Goal: Answer question/provide support: Share knowledge or assist other users

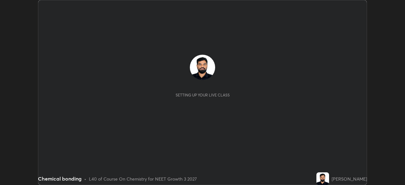
scroll to position [185, 404]
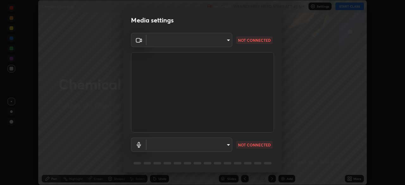
type input "298c0b4550502209631f64da4d66d5e7bfc64cde4025000ed24062e9a76660ac"
type input "communications"
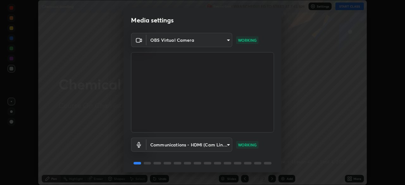
scroll to position [22, 0]
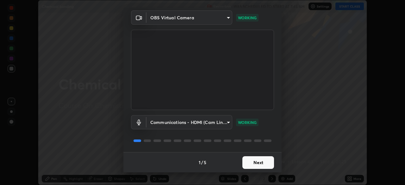
click at [242, 164] on button "Next" at bounding box center [258, 162] width 32 height 13
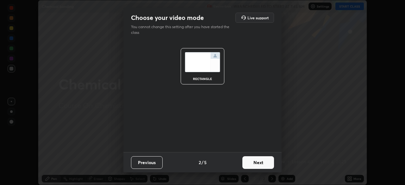
scroll to position [0, 0]
click at [249, 164] on button "Next" at bounding box center [258, 162] width 32 height 13
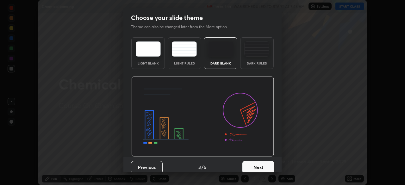
click at [252, 58] on div "Dark Ruled" at bounding box center [257, 53] width 34 height 32
click at [248, 167] on button "Next" at bounding box center [258, 167] width 32 height 13
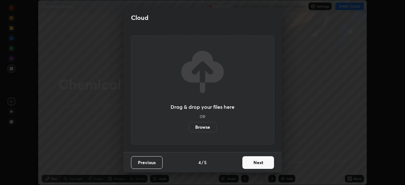
click at [248, 160] on button "Next" at bounding box center [258, 162] width 32 height 13
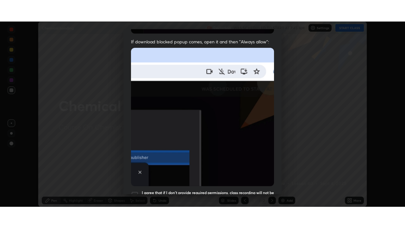
scroll to position [151, 0]
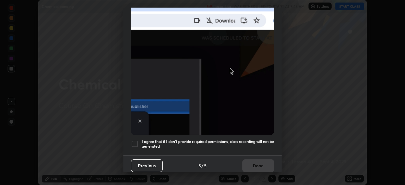
click at [192, 144] on h5 "I agree that if I don't provide required permissions, class recording will not …" at bounding box center [208, 144] width 132 height 10
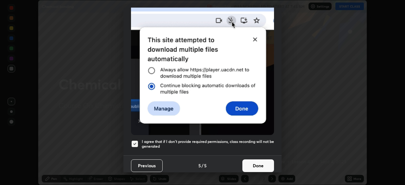
click at [254, 163] on button "Done" at bounding box center [258, 165] width 32 height 13
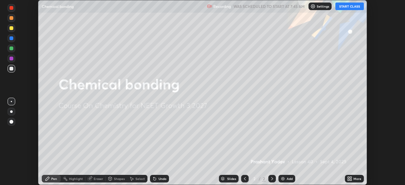
click at [344, 7] on button "START CLASS" at bounding box center [349, 7] width 28 height 8
click at [348, 178] on icon at bounding box center [348, 178] width 2 height 2
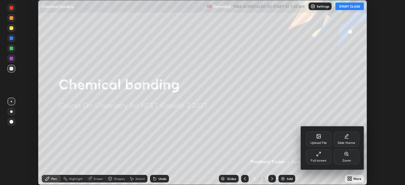
click at [320, 158] on div "Full screen" at bounding box center [318, 156] width 25 height 15
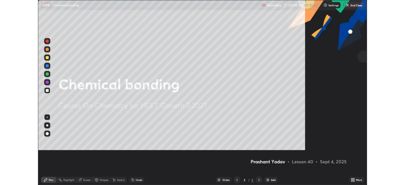
scroll to position [228, 405]
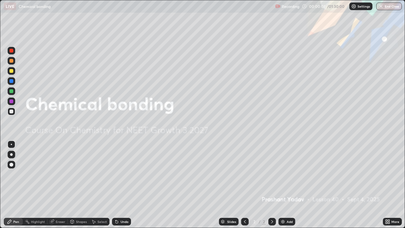
click at [292, 185] on div "Add" at bounding box center [286, 222] width 17 height 8
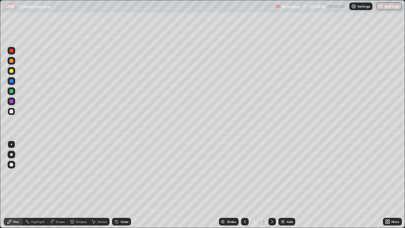
click at [122, 185] on div "Undo" at bounding box center [124, 221] width 8 height 3
click at [121, 185] on div "Undo" at bounding box center [124, 221] width 8 height 3
click at [61, 185] on div "Eraser" at bounding box center [60, 221] width 9 height 3
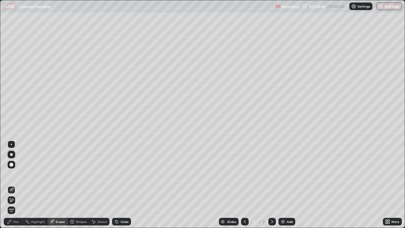
click at [15, 185] on div "Pen" at bounding box center [16, 221] width 6 height 3
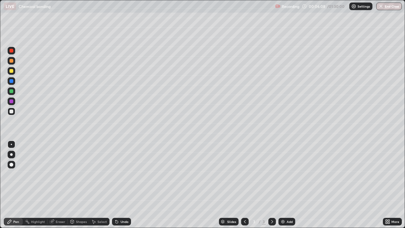
click at [288, 185] on div "Add" at bounding box center [289, 221] width 6 height 3
click at [123, 185] on div "Undo" at bounding box center [124, 221] width 8 height 3
click at [126, 185] on div "Undo" at bounding box center [124, 221] width 8 height 3
click at [121, 185] on div "Undo" at bounding box center [124, 221] width 8 height 3
click at [286, 185] on div "Add" at bounding box center [286, 222] width 17 height 8
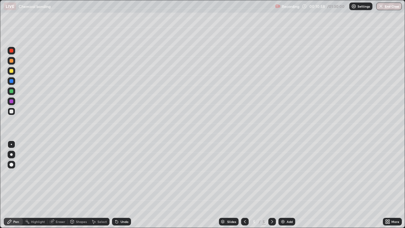
click at [15, 61] on div at bounding box center [12, 61] width 8 height 8
click at [13, 110] on div at bounding box center [12, 112] width 8 height 8
click at [14, 61] on div at bounding box center [12, 61] width 8 height 8
click at [14, 110] on div at bounding box center [12, 112] width 8 height 8
click at [282, 185] on img at bounding box center [282, 221] width 5 height 5
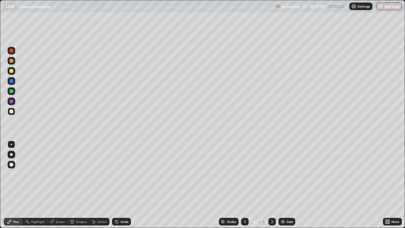
click at [128, 185] on div "Undo" at bounding box center [121, 222] width 19 height 8
click at [126, 185] on div "Undo" at bounding box center [124, 221] width 8 height 3
click at [284, 185] on img at bounding box center [282, 221] width 5 height 5
click at [120, 185] on div "Undo" at bounding box center [124, 221] width 8 height 3
click at [285, 185] on div "Add" at bounding box center [286, 222] width 17 height 8
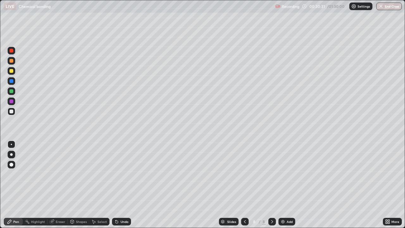
click at [288, 185] on div "Add" at bounding box center [289, 221] width 6 height 3
click at [244, 185] on icon at bounding box center [244, 221] width 5 height 5
click at [282, 185] on img at bounding box center [282, 221] width 5 height 5
click at [288, 185] on div "Add" at bounding box center [289, 221] width 6 height 3
click at [287, 185] on div "Add" at bounding box center [289, 221] width 6 height 3
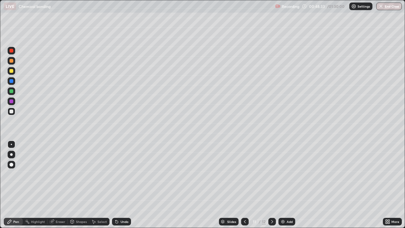
click at [122, 185] on div "Undo" at bounding box center [124, 221] width 8 height 3
click at [121, 185] on div "Undo" at bounding box center [121, 222] width 19 height 8
click at [119, 185] on div "Undo" at bounding box center [121, 222] width 19 height 8
click at [118, 185] on div "Undo" at bounding box center [121, 222] width 19 height 8
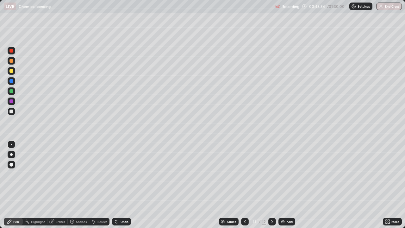
click at [120, 185] on div "Undo" at bounding box center [121, 222] width 19 height 8
click at [116, 185] on div "Undo" at bounding box center [120, 221] width 22 height 13
click at [278, 185] on div "Add" at bounding box center [286, 222] width 17 height 8
click at [283, 185] on div "Add" at bounding box center [286, 222] width 17 height 8
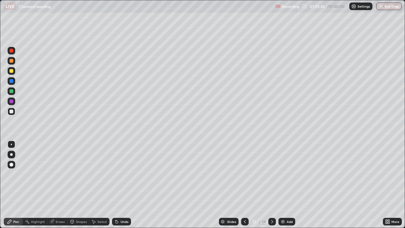
click at [121, 185] on div "Undo" at bounding box center [124, 221] width 8 height 3
click at [124, 185] on div "Undo" at bounding box center [121, 222] width 19 height 8
click at [61, 185] on div "Eraser" at bounding box center [60, 221] width 9 height 3
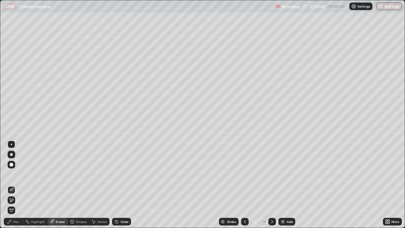
click at [16, 185] on div "Pen" at bounding box center [16, 221] width 6 height 3
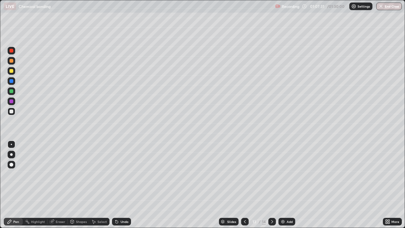
click at [15, 62] on div at bounding box center [12, 61] width 8 height 8
click at [121, 185] on div "Undo" at bounding box center [124, 221] width 8 height 3
click at [286, 185] on div "Add" at bounding box center [289, 221] width 6 height 3
click at [14, 110] on div at bounding box center [12, 112] width 8 height 8
click at [284, 185] on img at bounding box center [282, 221] width 5 height 5
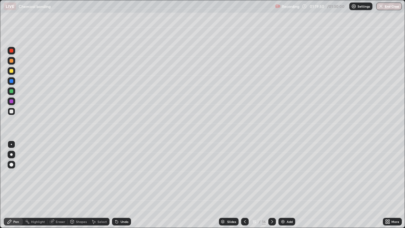
click at [14, 64] on div at bounding box center [12, 61] width 8 height 8
click at [125, 185] on div "Undo" at bounding box center [121, 222] width 19 height 8
click at [16, 110] on div at bounding box center [11, 111] width 10 height 10
click at [122, 185] on div "Undo" at bounding box center [124, 221] width 8 height 3
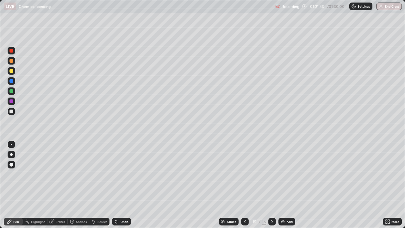
click at [59, 185] on div "Eraser" at bounding box center [60, 221] width 9 height 3
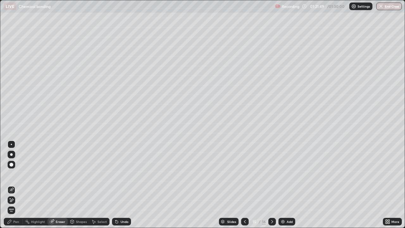
click at [17, 185] on div "Pen" at bounding box center [16, 221] width 6 height 3
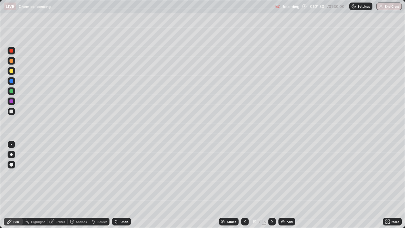
click at [14, 59] on div at bounding box center [12, 61] width 8 height 8
click at [124, 185] on div "Undo" at bounding box center [121, 222] width 19 height 8
click at [15, 110] on div at bounding box center [12, 112] width 8 height 8
click at [11, 62] on div at bounding box center [11, 61] width 4 height 4
click at [230, 185] on div "Slides 15 / 16 Add" at bounding box center [257, 221] width 252 height 13
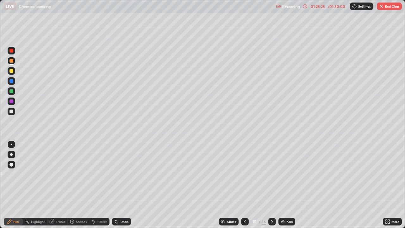
click at [393, 8] on button "End Class" at bounding box center [389, 7] width 25 height 8
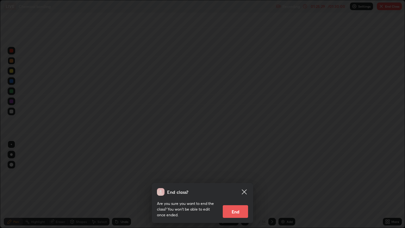
click at [244, 175] on div "End class? Are you sure you want to end the class? You won’t be able to edit on…" at bounding box center [202, 114] width 405 height 228
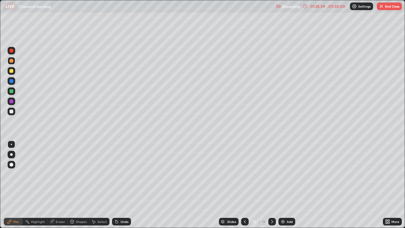
click at [389, 9] on button "End Class" at bounding box center [389, 7] width 25 height 8
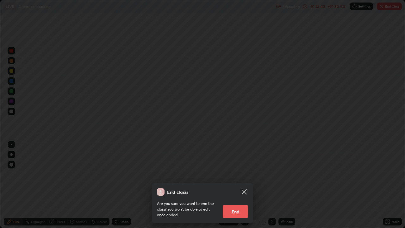
click at [240, 185] on button "End" at bounding box center [235, 211] width 25 height 13
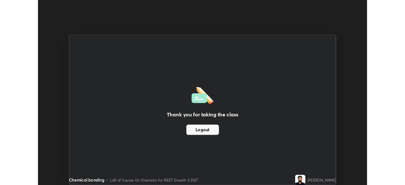
scroll to position [31434, 31215]
